Goal: Task Accomplishment & Management: Manage account settings

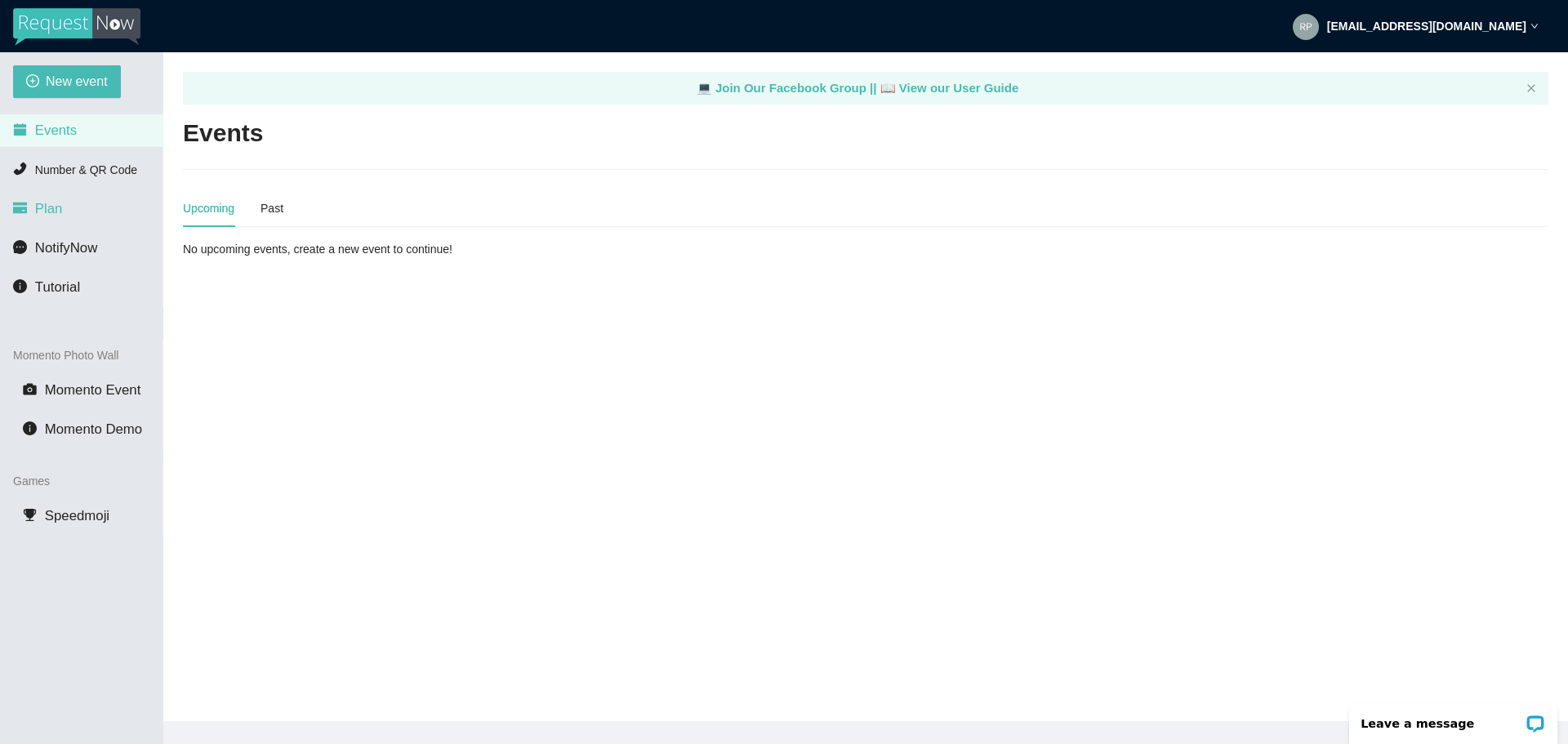
click at [73, 204] on li "Plan" at bounding box center [81, 209] width 162 height 32
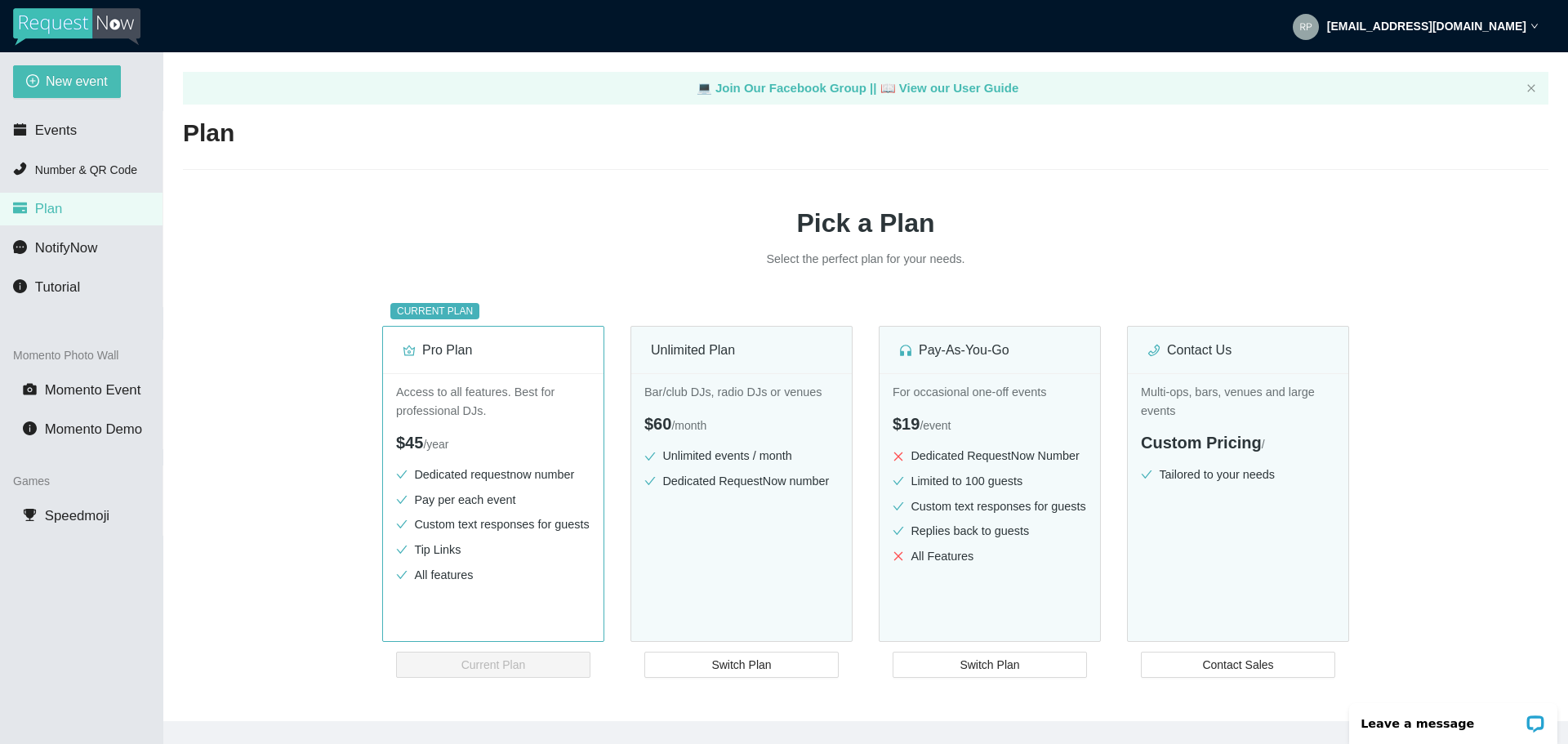
click at [1530, 29] on div "rpm3085@hotmail.com" at bounding box center [1415, 26] width 246 height 52
click at [1431, 66] on span "Profile" at bounding box center [1416, 71] width 39 height 15
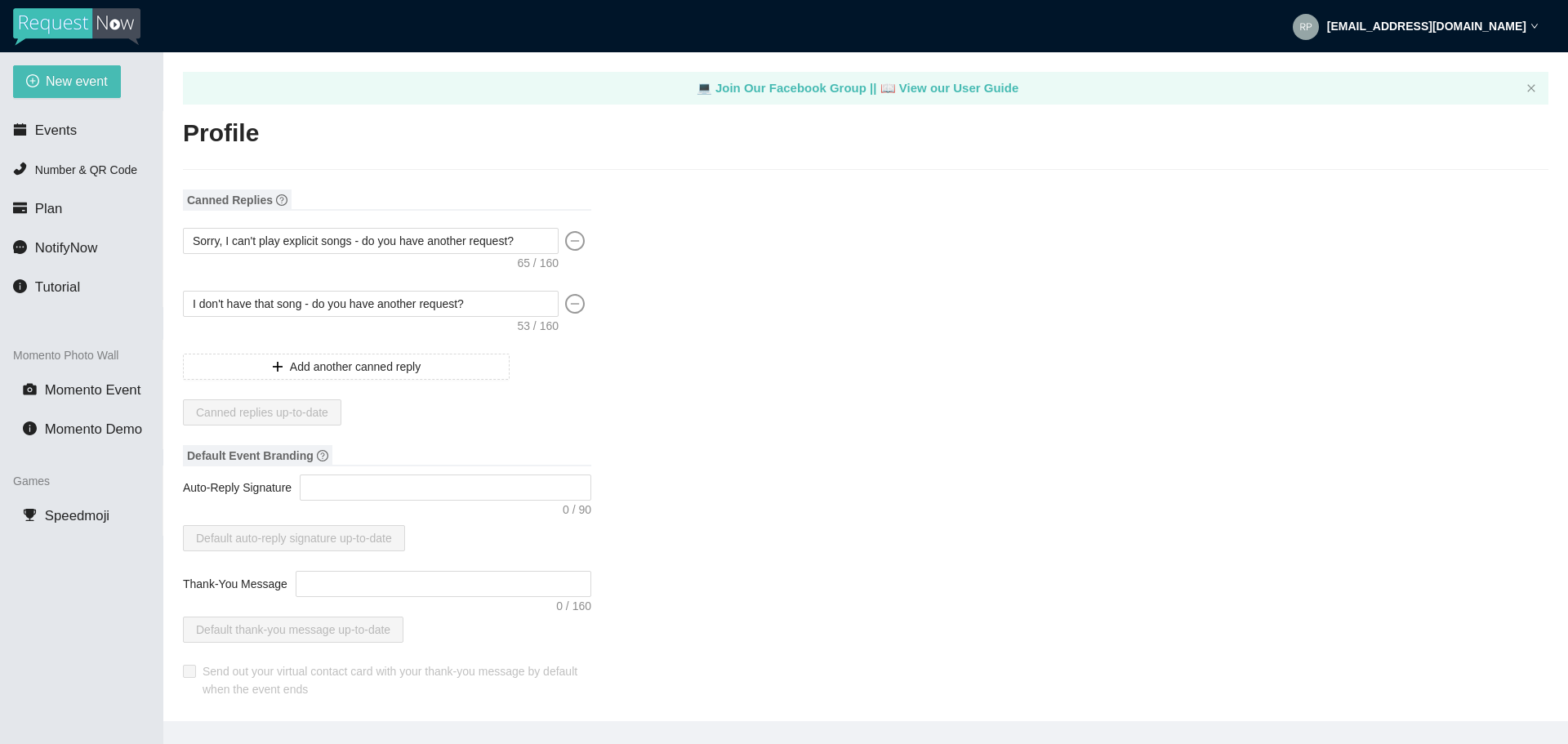
type input "Robert"
type input "Masse"
type input "Off The Cuff Entertainment"
type input "DJ"
type input "(401) 714-3991"
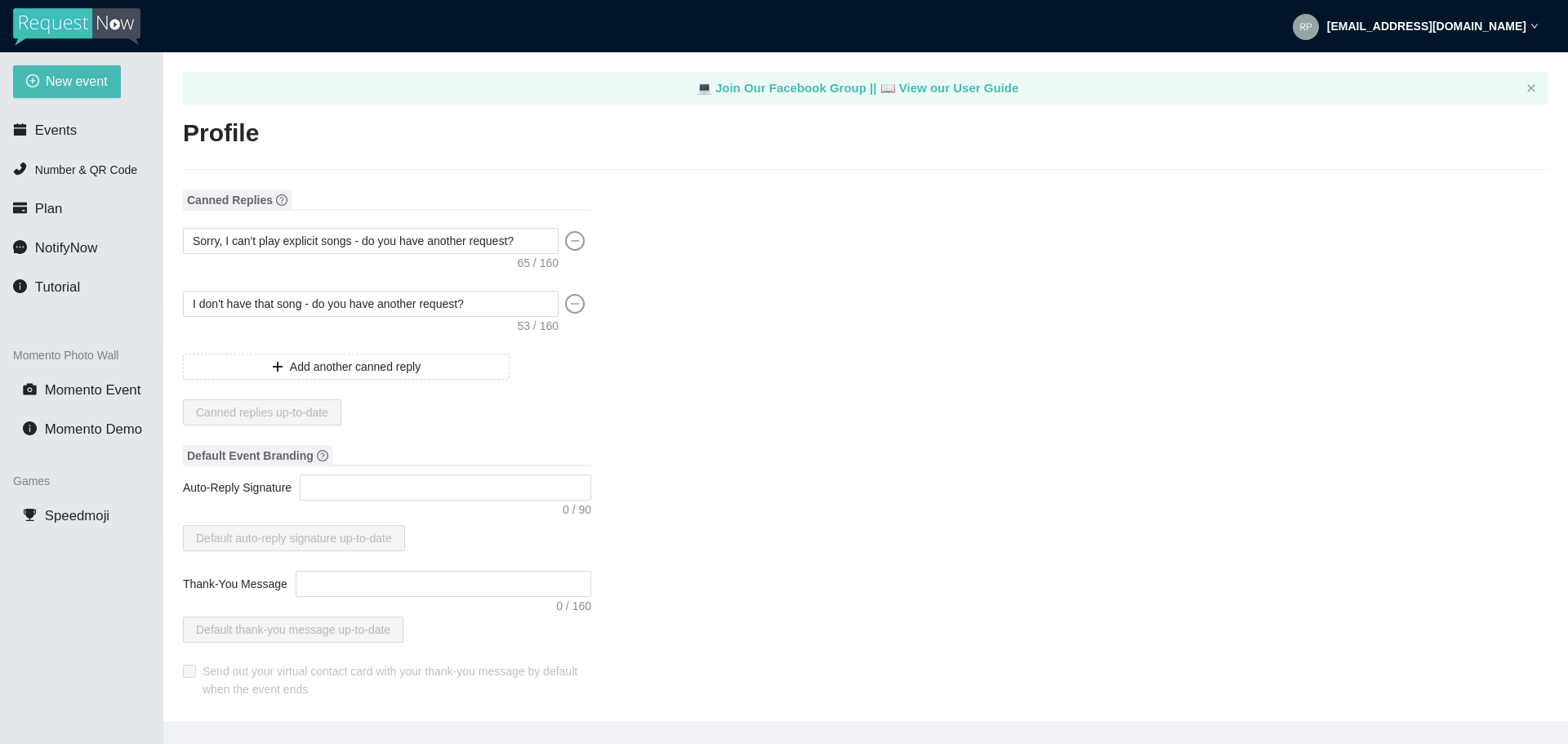
type input "offthecuffdjs@gmail.com"
type input "https://www.facebook.com/offthecuffDjs/"
click at [1532, 23] on icon "down" at bounding box center [1535, 26] width 9 height 9
click at [66, 222] on li "Plan" at bounding box center [81, 209] width 162 height 32
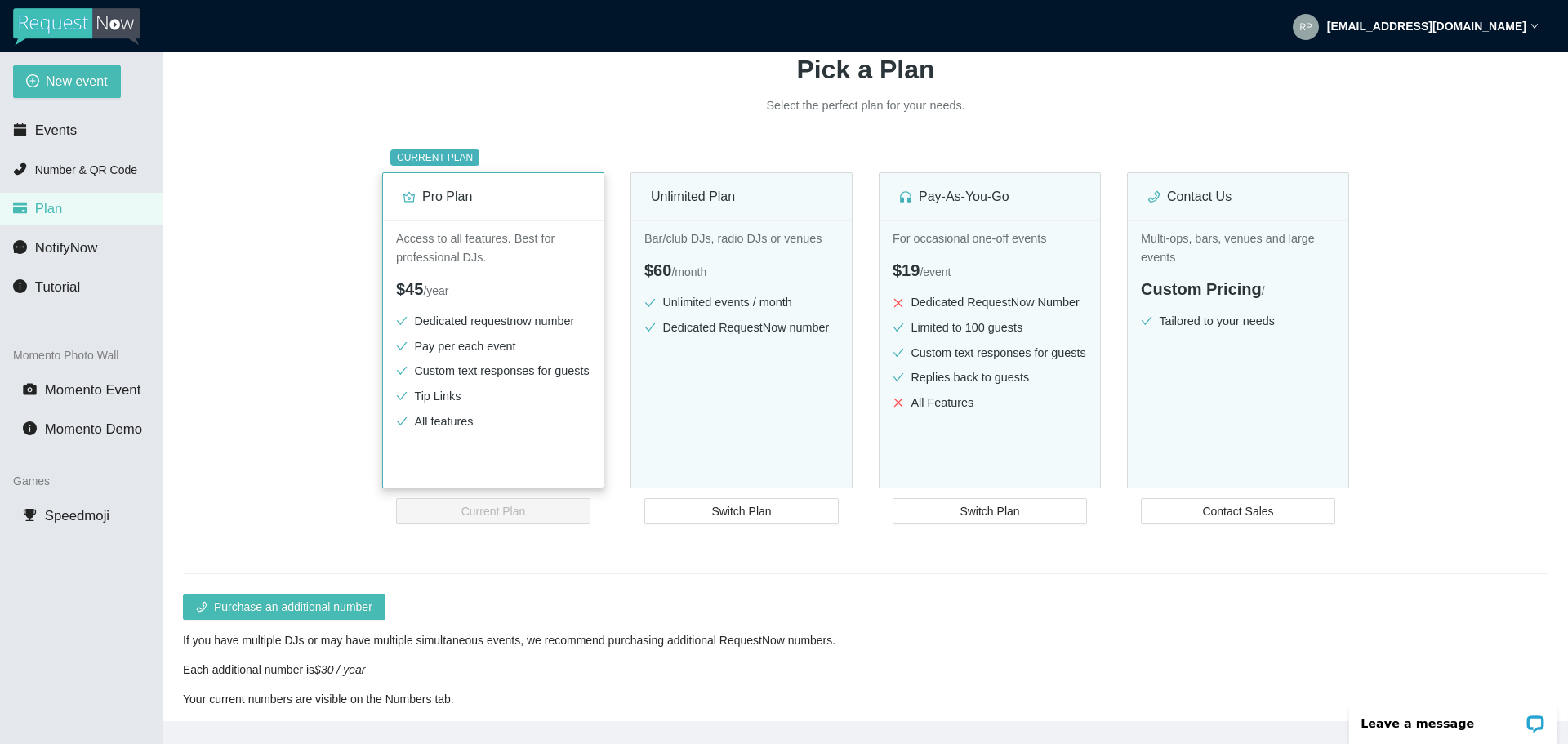
scroll to position [163, 0]
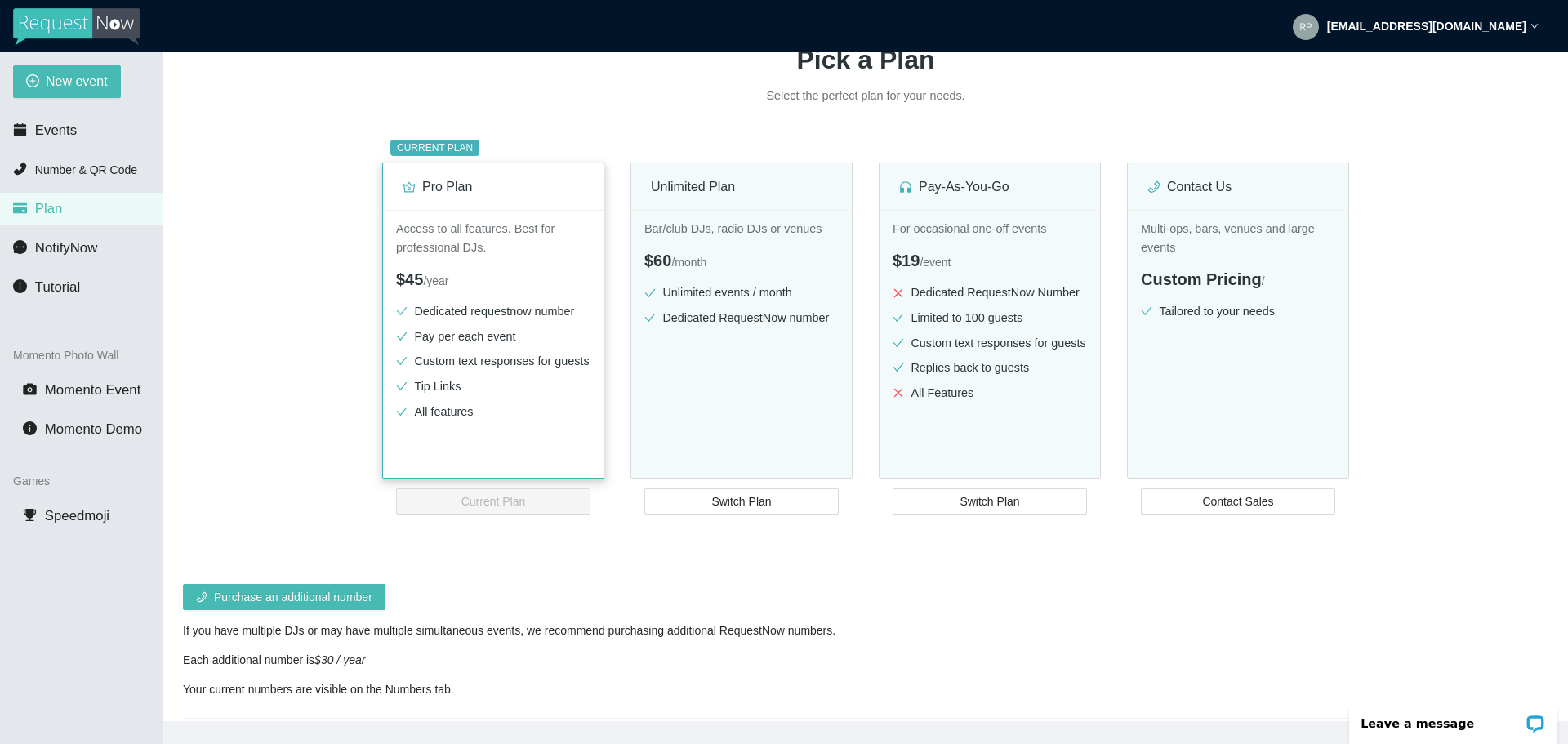
click at [472, 427] on ul "Dedicated requestnow number Pay per each event Custom text responses for guests…" at bounding box center [493, 364] width 195 height 125
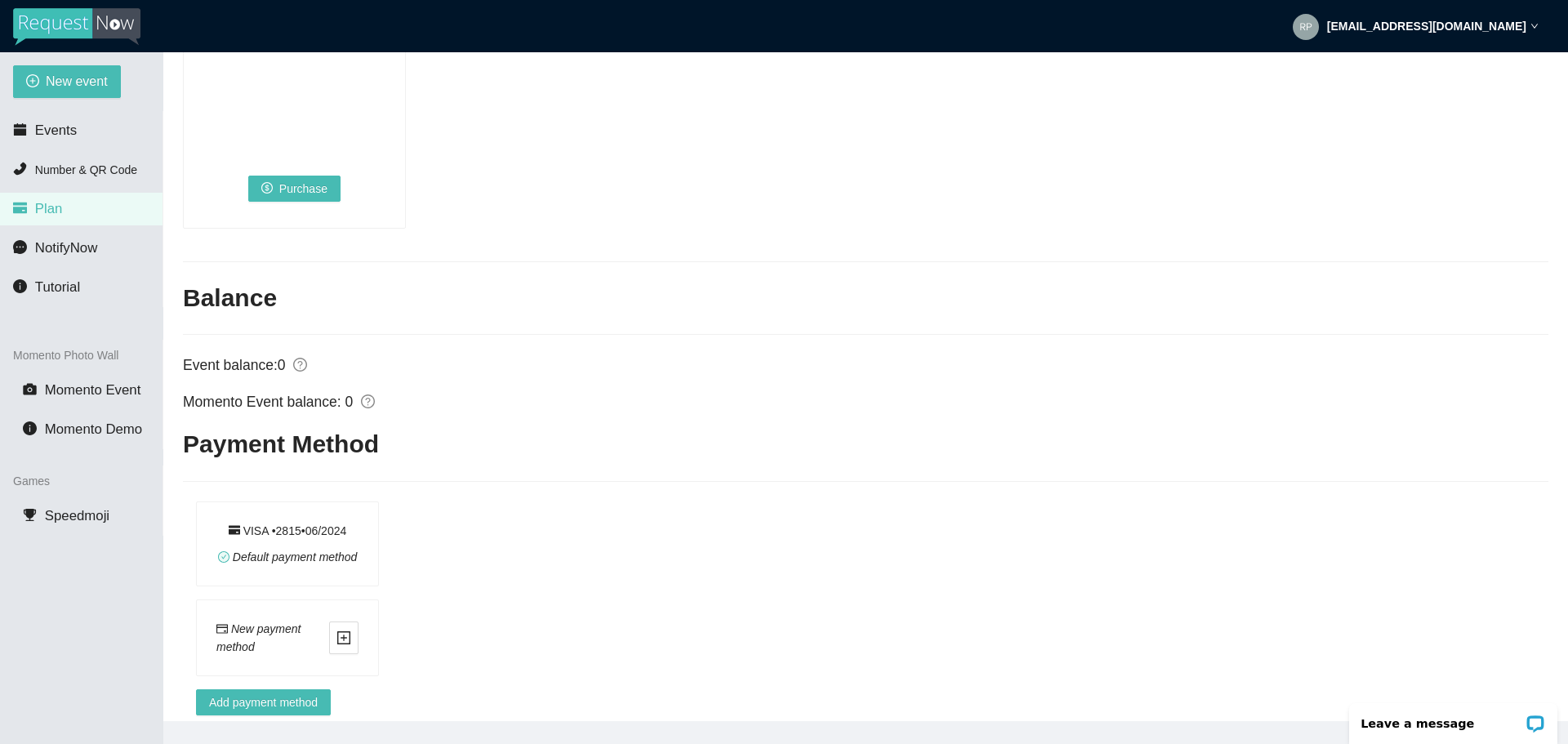
scroll to position [1251, 0]
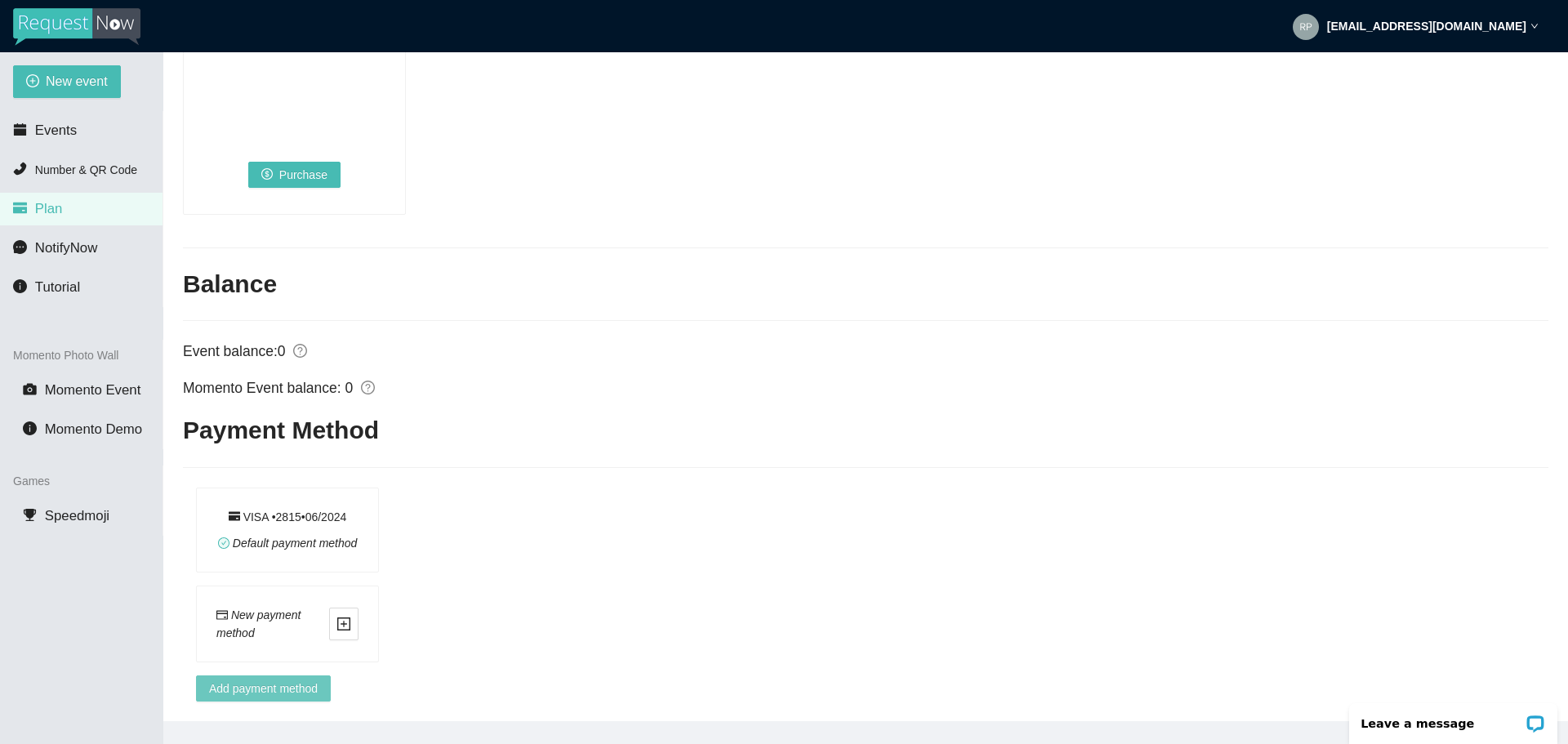
click at [273, 679] on span "Add payment method" at bounding box center [263, 688] width 108 height 18
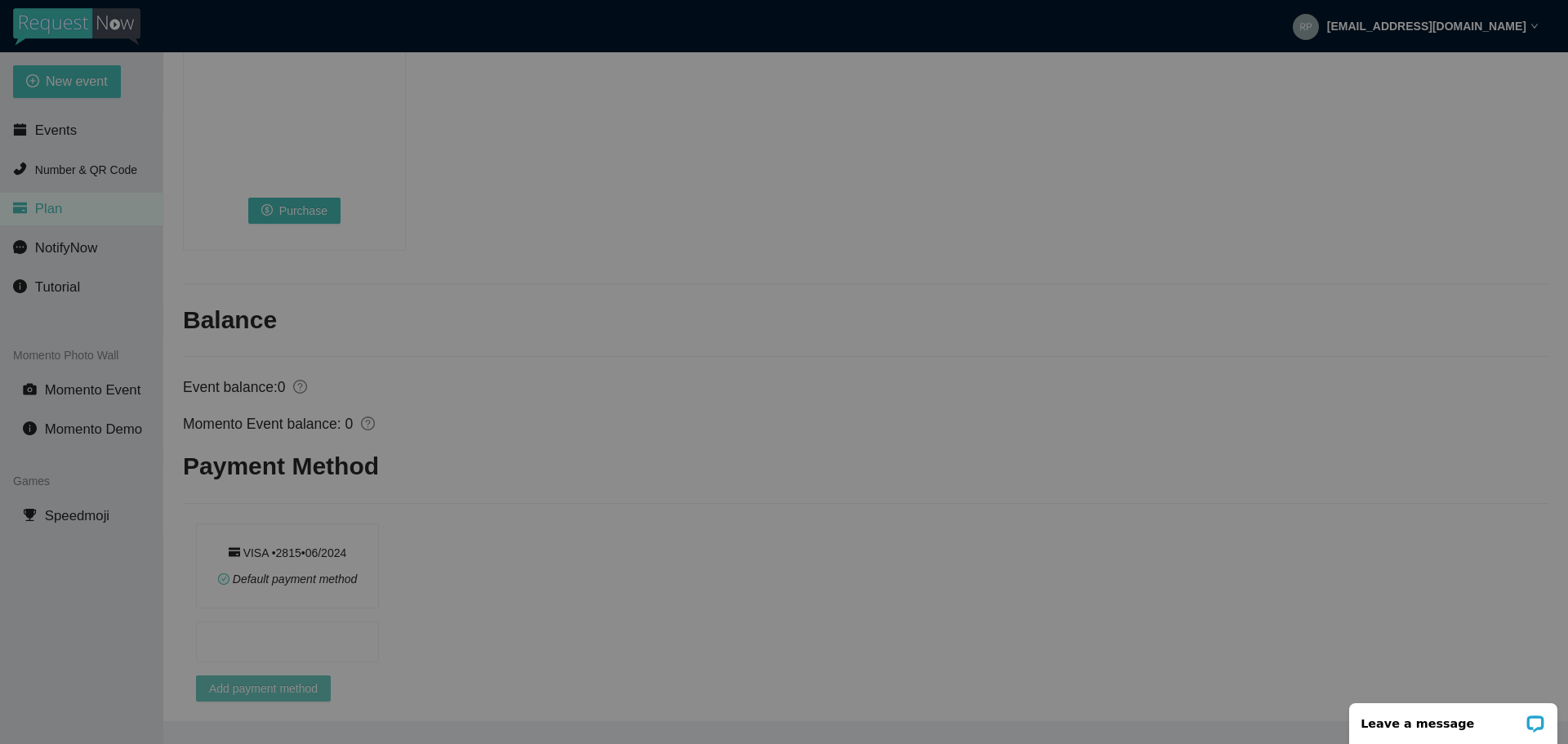
scroll to position [1215, 0]
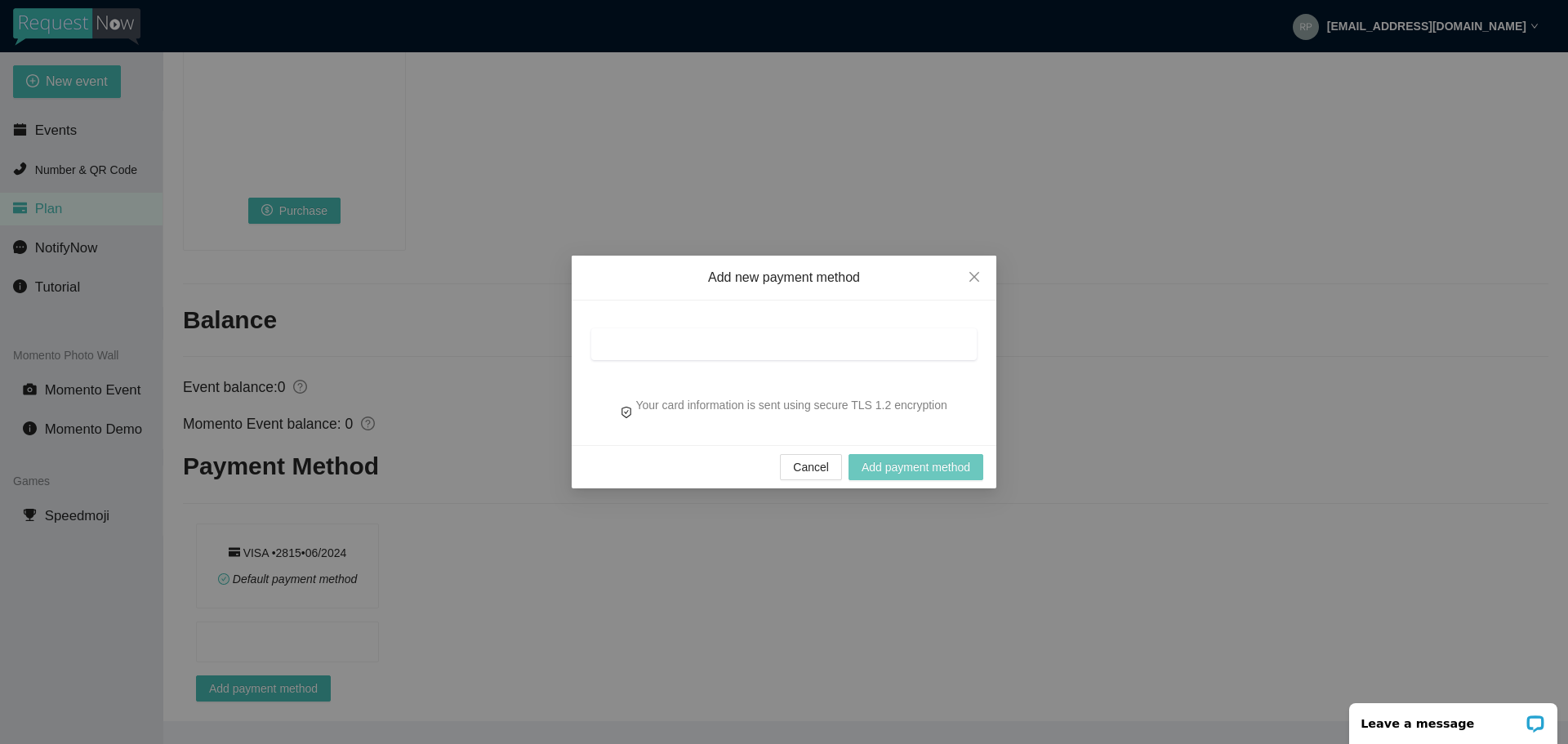
click at [908, 469] on span "Add payment method" at bounding box center [916, 467] width 108 height 18
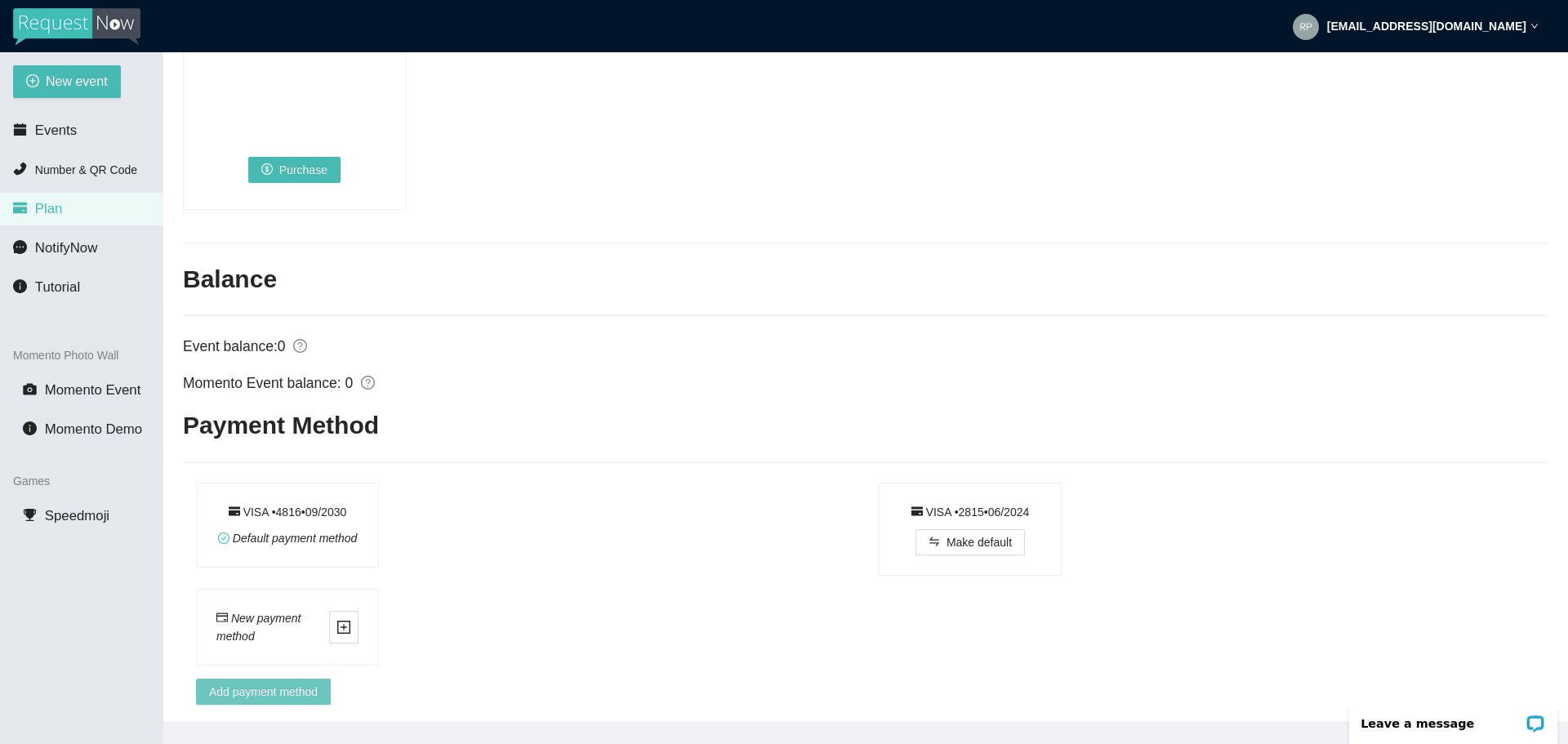
scroll to position [1259, 0]
